Goal: Navigation & Orientation: Find specific page/section

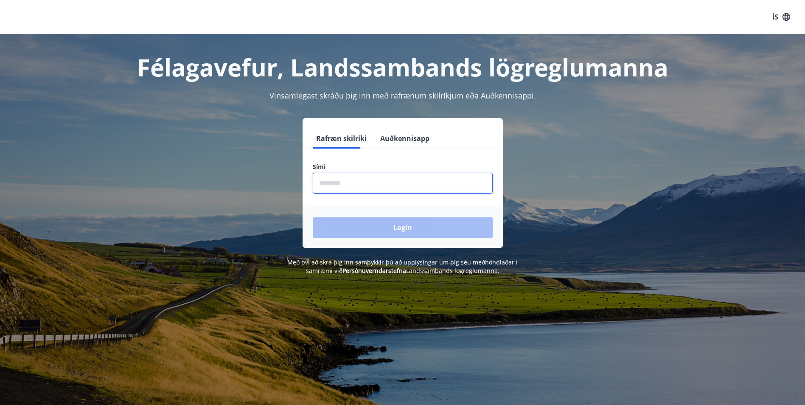
click at [357, 185] on input "phone" at bounding box center [403, 183] width 180 height 21
type input "********"
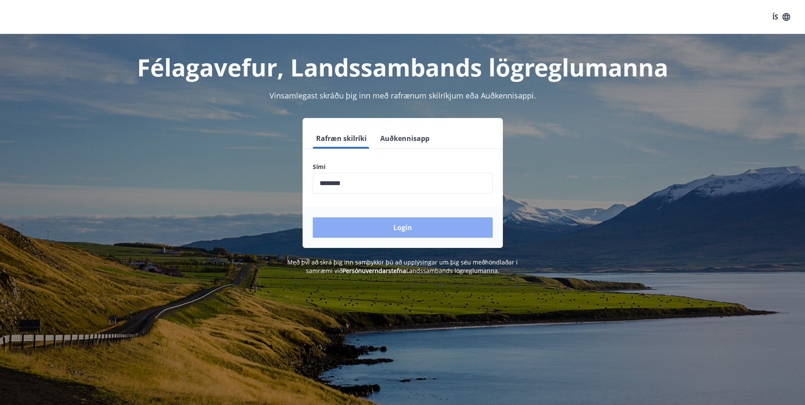
click at [392, 228] on button "Login" at bounding box center [403, 227] width 180 height 20
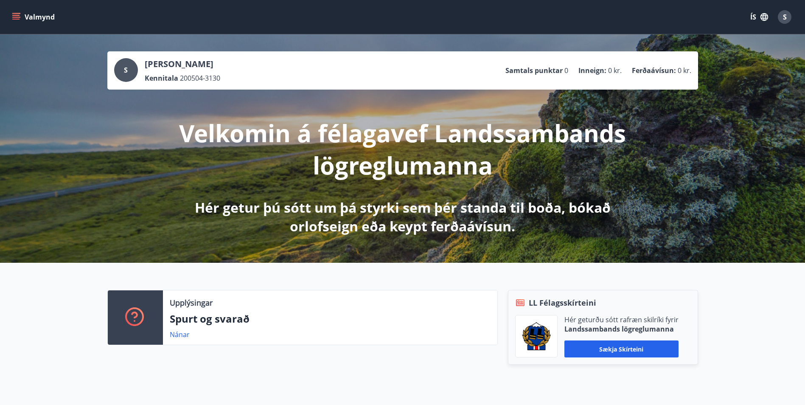
click at [606, 334] on div "Hér geturðu sótt rafræn skilríki fyrir Landssambands lögreglumanna Sækja skírte…" at bounding box center [621, 336] width 114 height 42
click at [606, 348] on button "Sækja skírteini" at bounding box center [621, 348] width 114 height 17
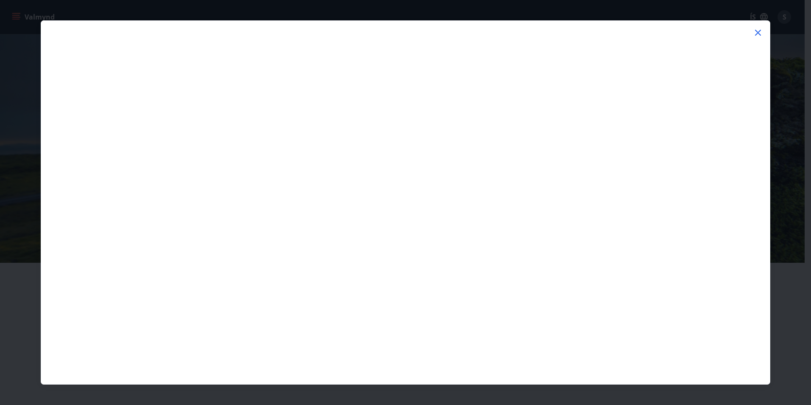
click at [763, 26] on div at bounding box center [405, 26] width 729 height 10
click at [760, 28] on icon at bounding box center [758, 33] width 10 height 10
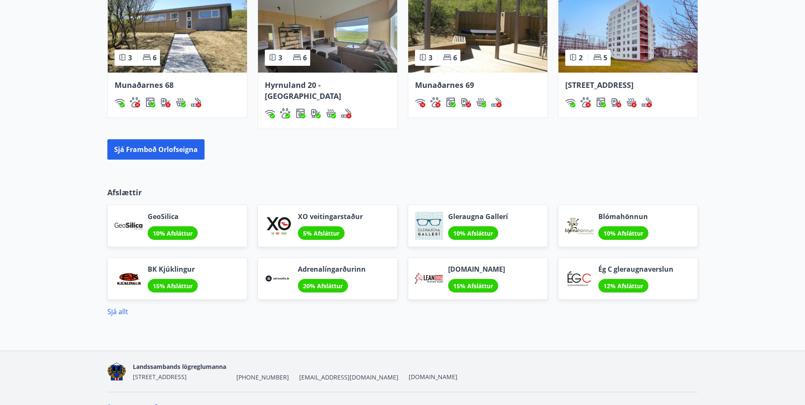
scroll to position [621, 0]
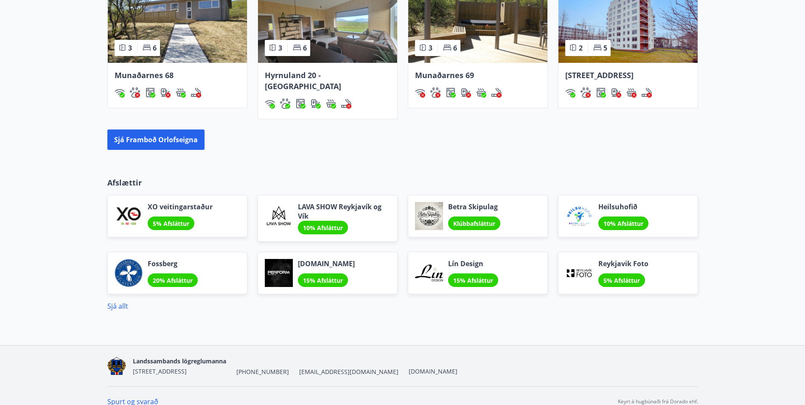
scroll to position [625, 0]
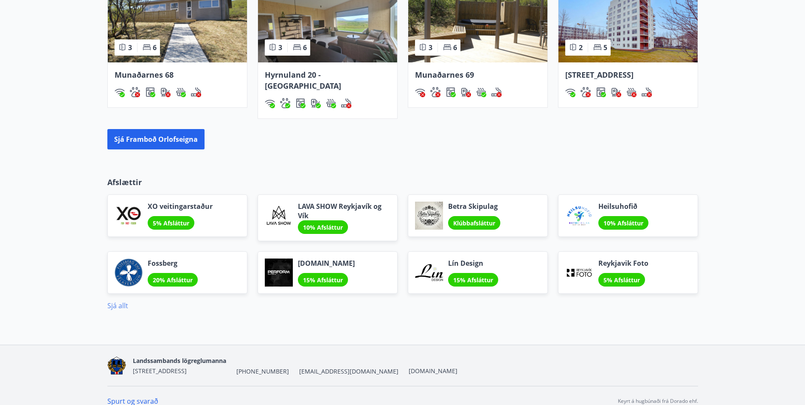
click at [123, 301] on link "Sjá allt" at bounding box center [117, 305] width 21 height 9
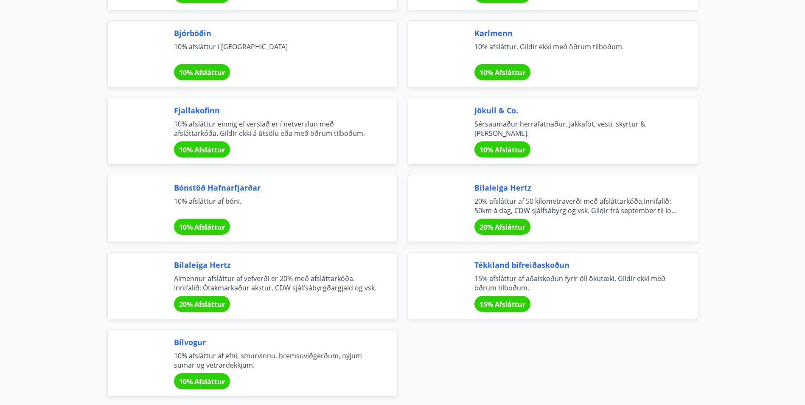
scroll to position [2813, 0]
